Goal: Task Accomplishment & Management: Manage account settings

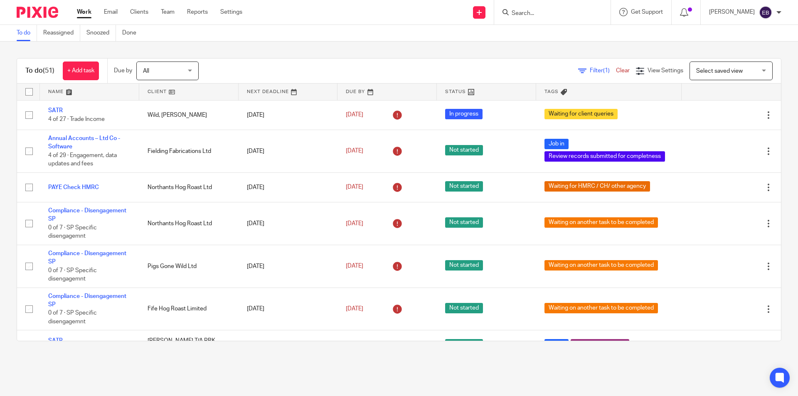
click at [524, 13] on input "Search" at bounding box center [548, 13] width 75 height 7
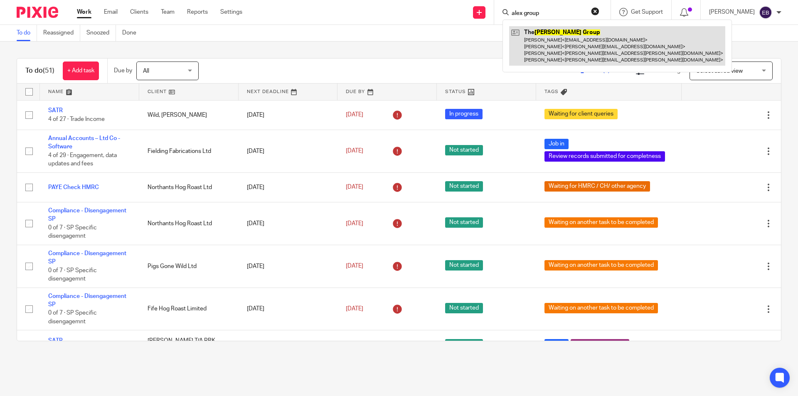
type input "alex group"
click at [535, 46] on link at bounding box center [617, 45] width 216 height 39
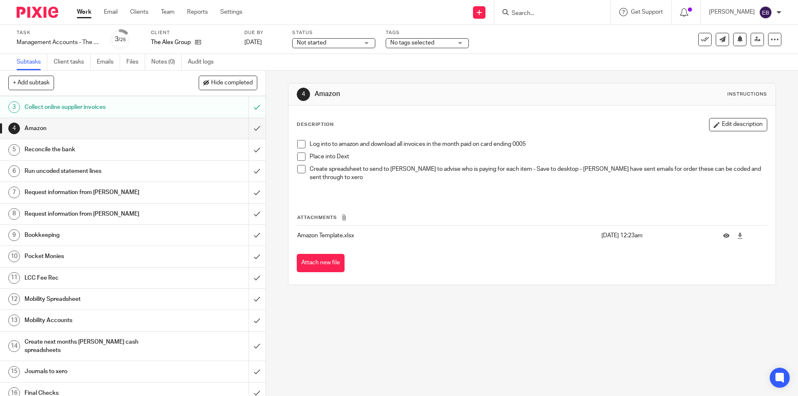
scroll to position [83, 0]
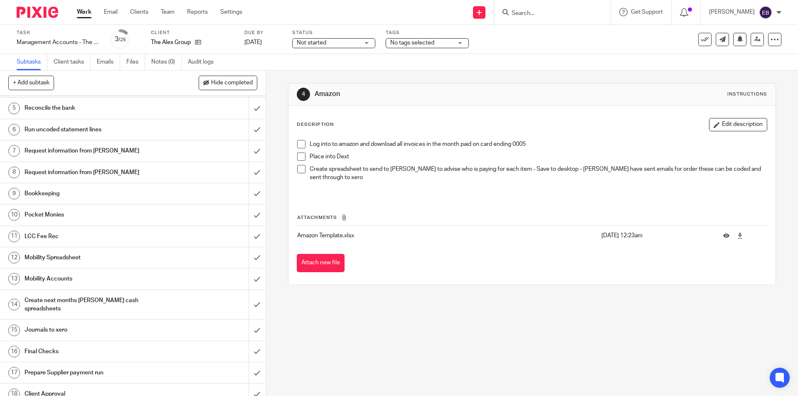
click at [93, 301] on h1 "Create next months [PERSON_NAME] cash spreadsheets" at bounding box center [97, 304] width 144 height 21
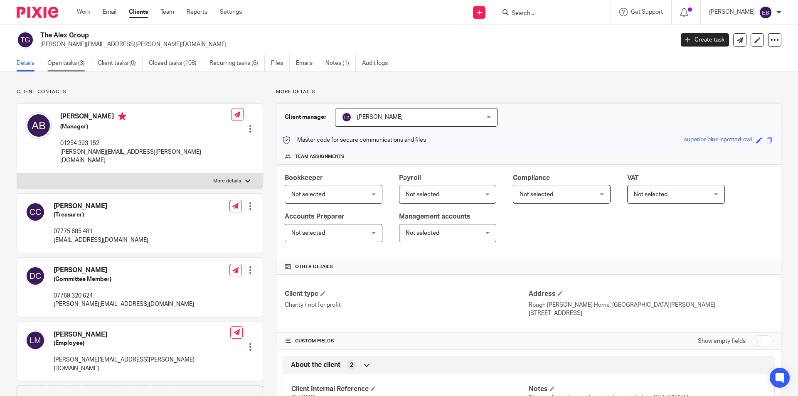
click at [68, 62] on link "Open tasks (3)" at bounding box center [69, 63] width 44 height 16
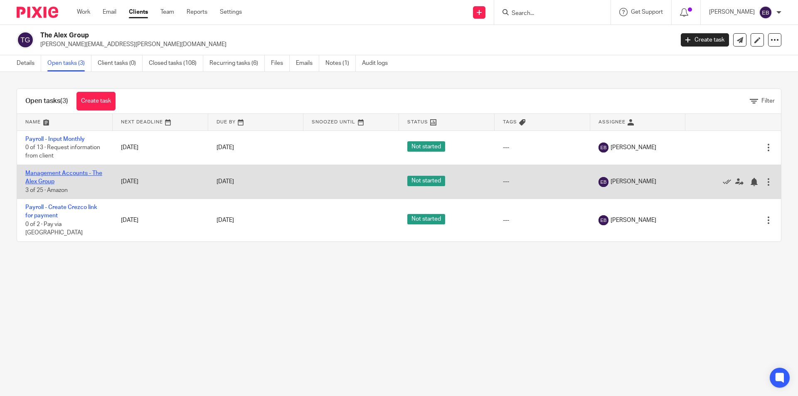
click at [45, 181] on link "Management Accounts - The Alex Group" at bounding box center [63, 177] width 77 height 14
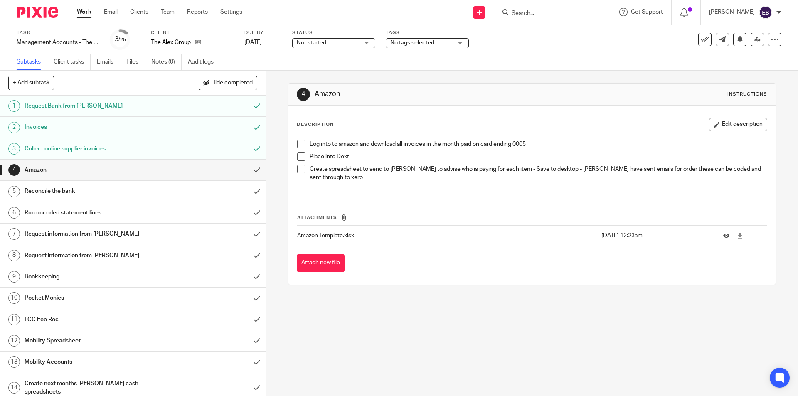
click at [47, 271] on h1 "Bookkeeping" at bounding box center [97, 276] width 144 height 12
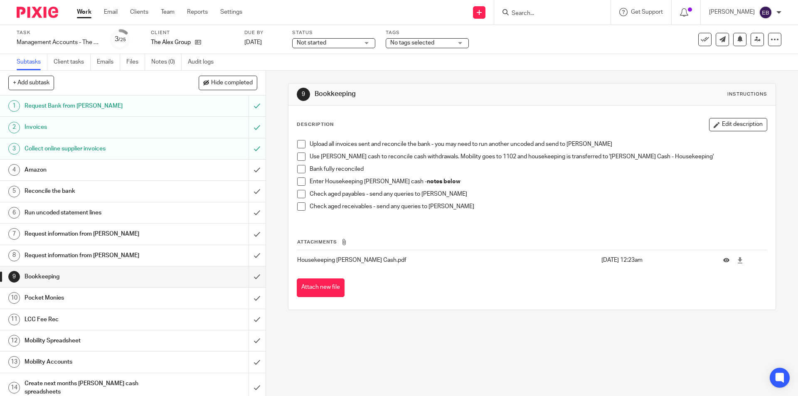
click at [36, 294] on h1 "Pocket Monies" at bounding box center [97, 298] width 144 height 12
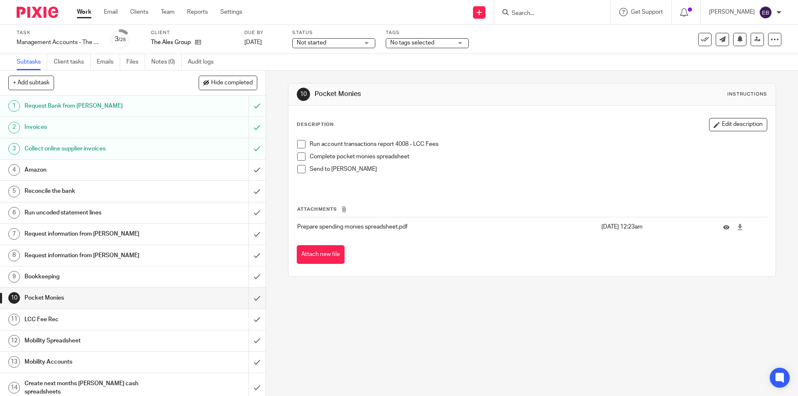
click at [44, 341] on h1 "Mobility Spreadsheet" at bounding box center [97, 340] width 144 height 12
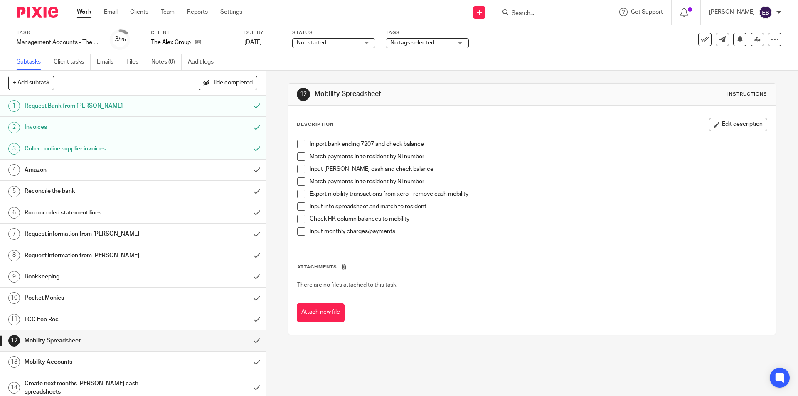
click at [302, 143] on span at bounding box center [301, 144] width 8 height 8
click at [300, 156] on span at bounding box center [301, 156] width 8 height 8
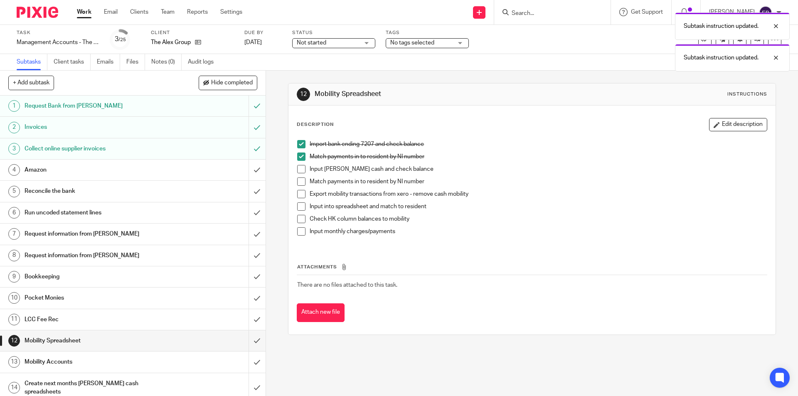
click at [294, 166] on div "Import bank ending 7207 and check balance Match payments in to resident by NI n…" at bounding box center [531, 191] width 477 height 110
click at [298, 167] on span at bounding box center [301, 169] width 8 height 8
click at [298, 180] on span at bounding box center [301, 181] width 8 height 8
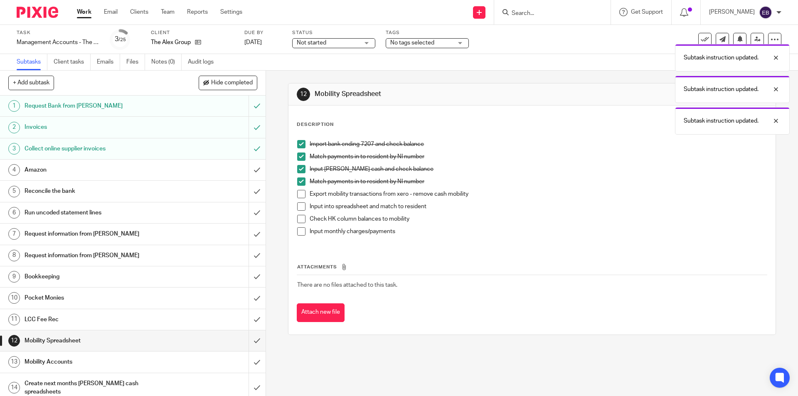
click at [298, 229] on span at bounding box center [301, 231] width 8 height 8
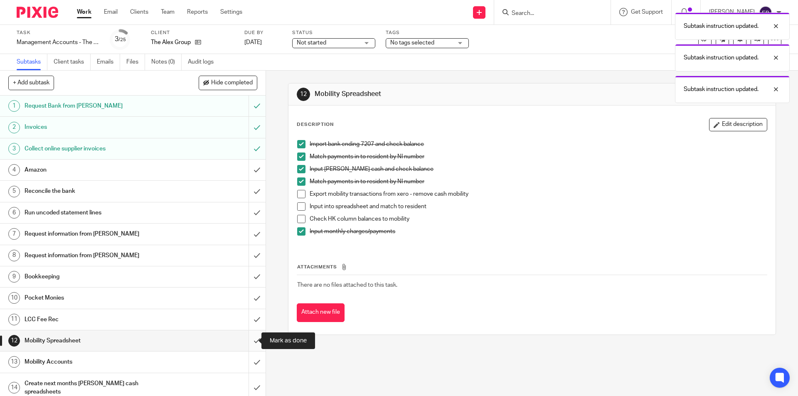
click at [248, 337] on input "submit" at bounding box center [132, 340] width 265 height 21
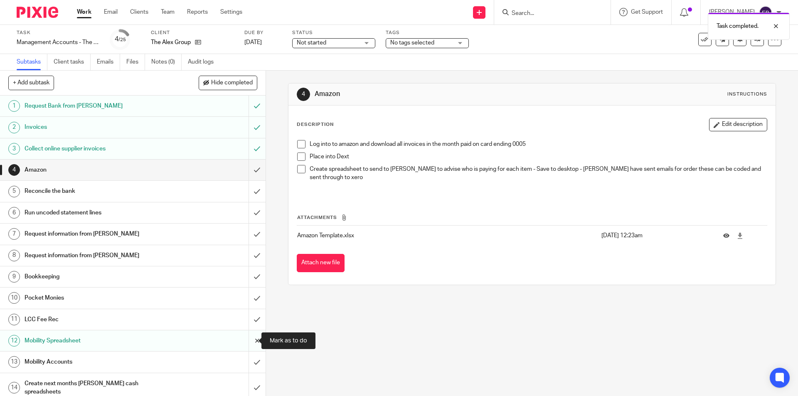
click at [248, 339] on input "submit" at bounding box center [132, 340] width 265 height 21
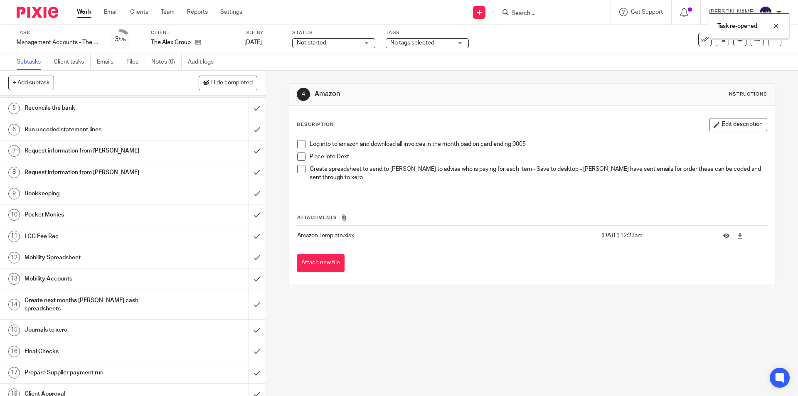
scroll to position [125, 0]
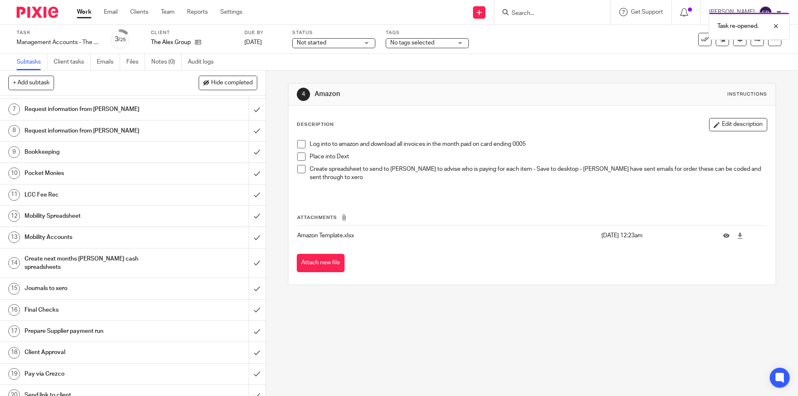
click at [65, 282] on h1 "Journals to xero" at bounding box center [97, 288] width 144 height 12
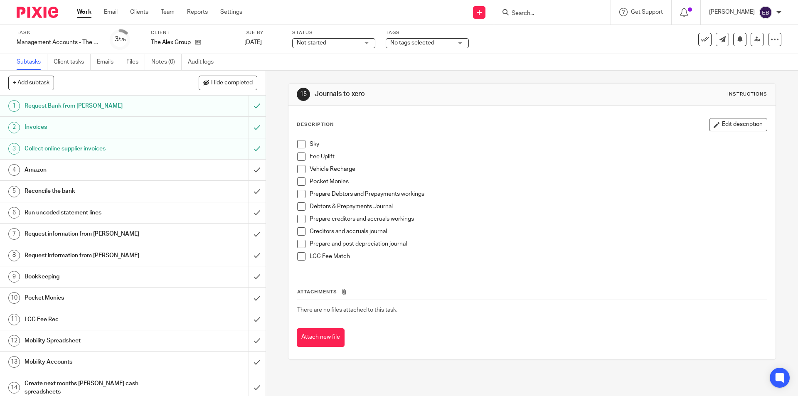
click at [299, 141] on span at bounding box center [301, 144] width 8 height 8
click at [299, 154] on span at bounding box center [301, 156] width 8 height 8
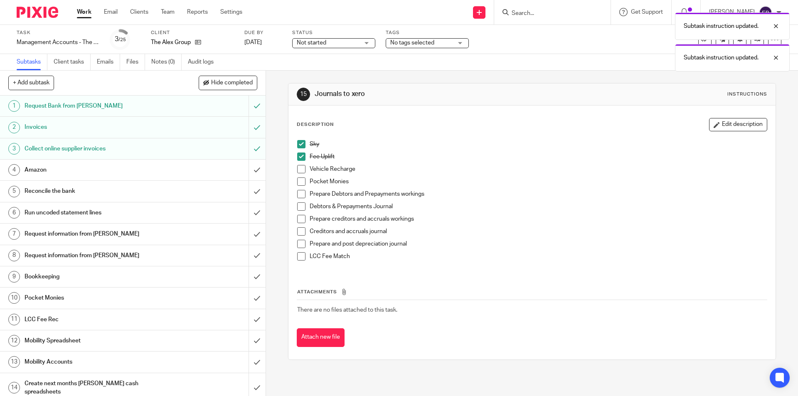
click at [299, 166] on span at bounding box center [301, 169] width 8 height 8
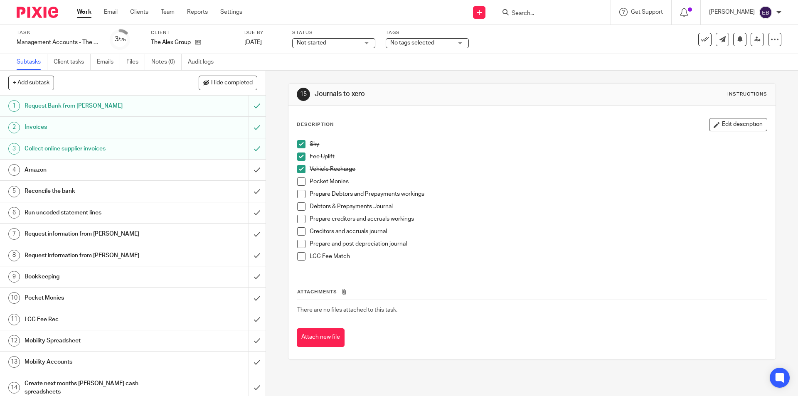
click at [73, 274] on h1 "Bookkeeping" at bounding box center [97, 276] width 144 height 12
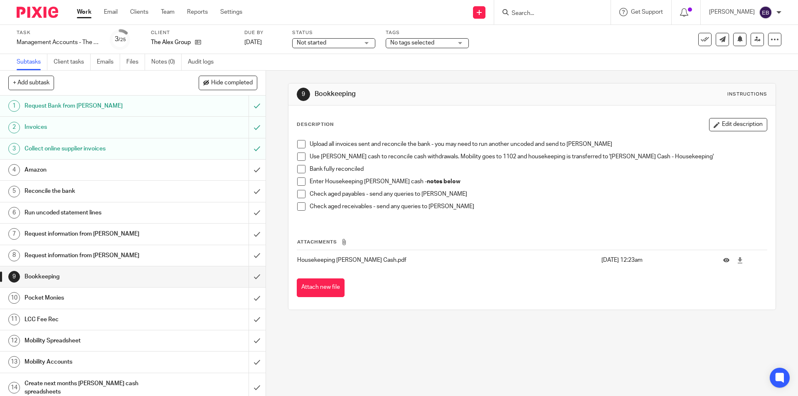
click at [297, 179] on span at bounding box center [301, 181] width 8 height 8
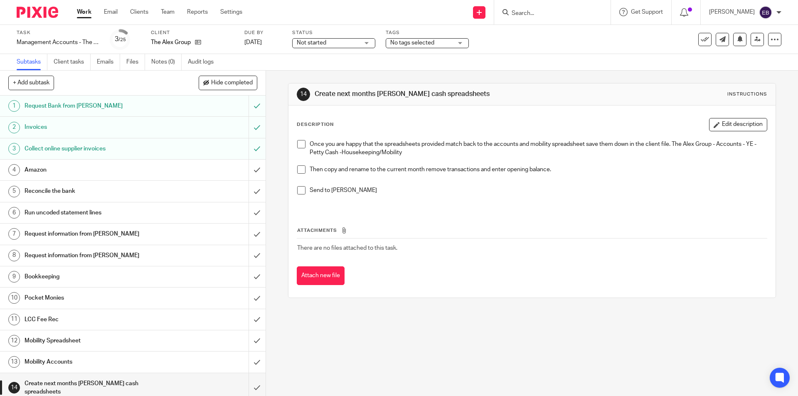
drag, startPoint x: 297, startPoint y: 142, endPoint x: 300, endPoint y: 157, distance: 14.9
click at [297, 142] on span at bounding box center [301, 144] width 8 height 8
click at [297, 171] on span at bounding box center [301, 169] width 8 height 8
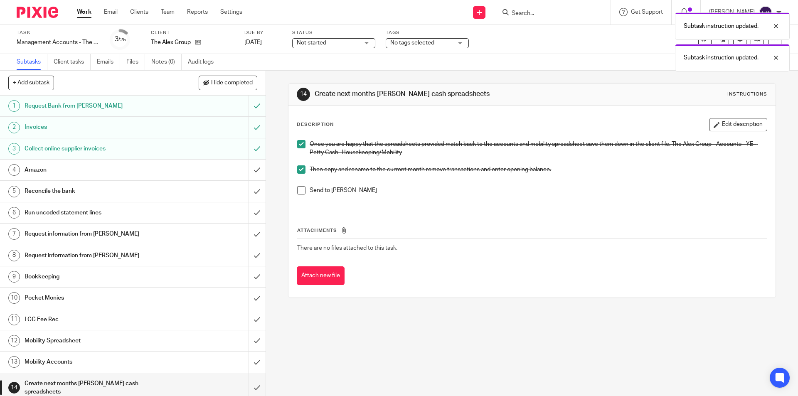
click at [299, 191] on span at bounding box center [301, 190] width 8 height 8
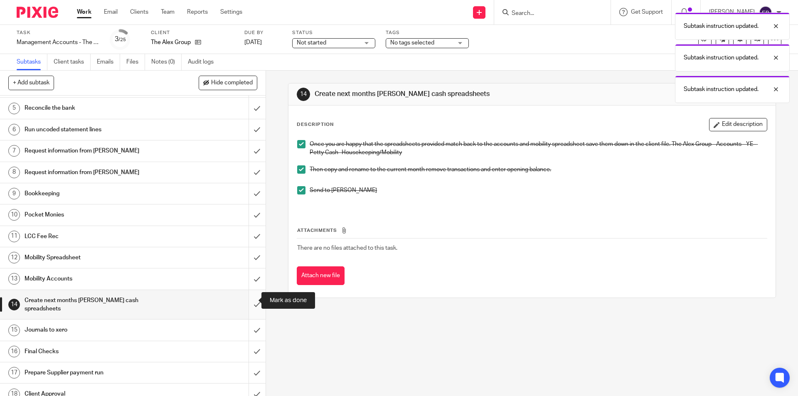
click at [247, 300] on input "submit" at bounding box center [132, 304] width 265 height 29
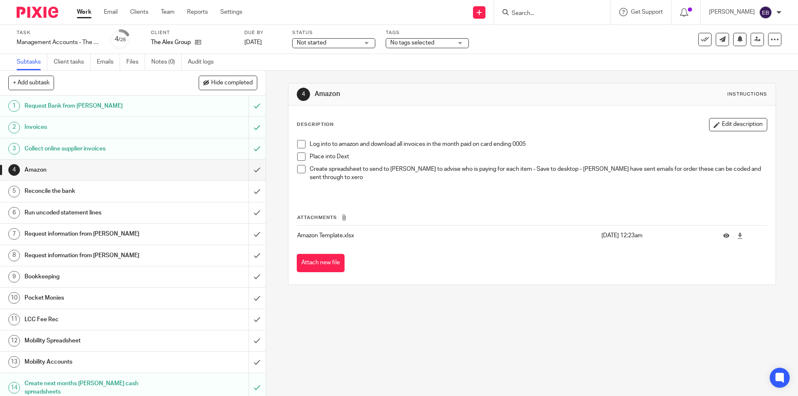
click at [81, 192] on h1 "Reconcile the bank" at bounding box center [97, 191] width 144 height 12
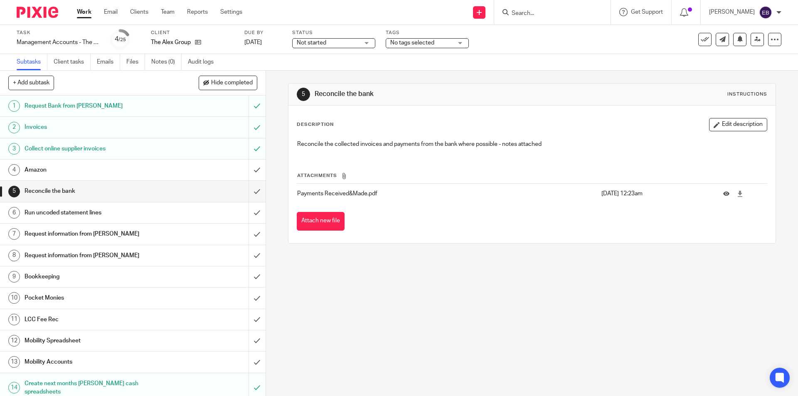
click at [332, 40] on span "Not started" at bounding box center [328, 43] width 62 height 9
click at [327, 73] on li "In progress" at bounding box center [333, 73] width 82 height 17
click at [411, 45] on span "No tags selected" at bounding box center [412, 43] width 44 height 6
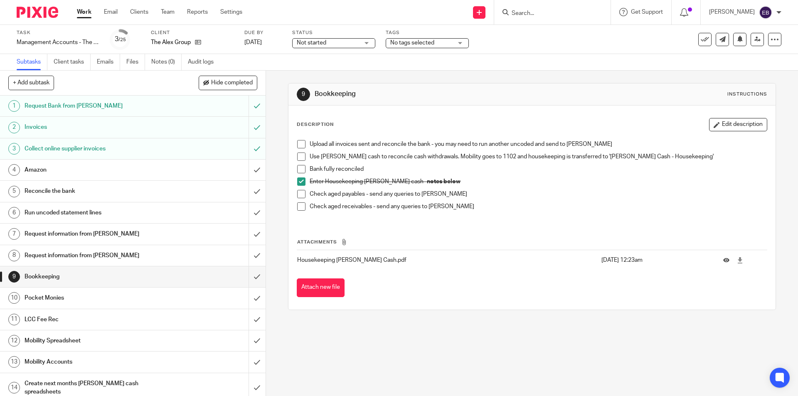
click at [80, 10] on link "Work" at bounding box center [84, 12] width 15 height 8
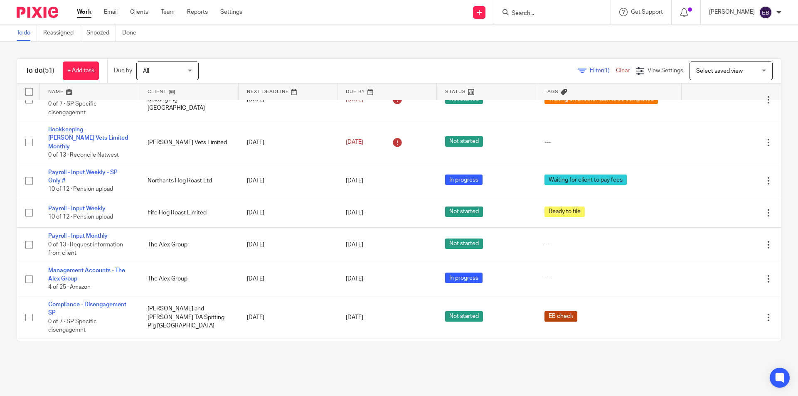
scroll to position [1412, 0]
